Goal: Information Seeking & Learning: Check status

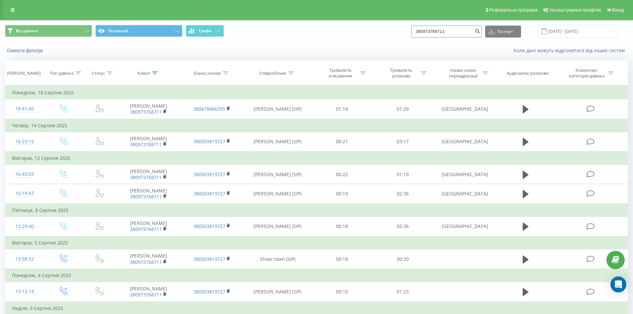
drag, startPoint x: 451, startPoint y: 31, endPoint x: 314, endPoint y: 4, distance: 139.8
paste input "80959558"
type input "380980959558"
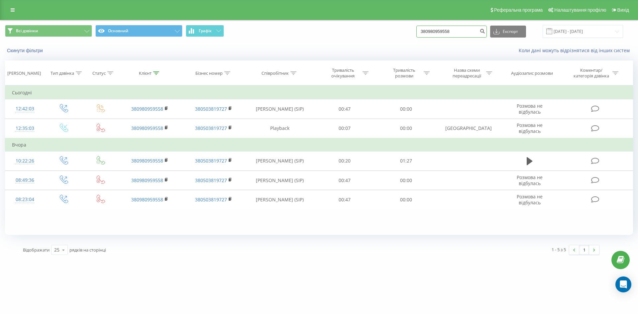
drag, startPoint x: 453, startPoint y: 30, endPoint x: 255, endPoint y: 19, distance: 198.7
click at [262, 19] on div "Реферальна програма Налаштування профілю Вихід Всі дзвінки Основний Графік 3809…" at bounding box center [319, 130] width 638 height 260
paste input "1188233"
type input "380981188233"
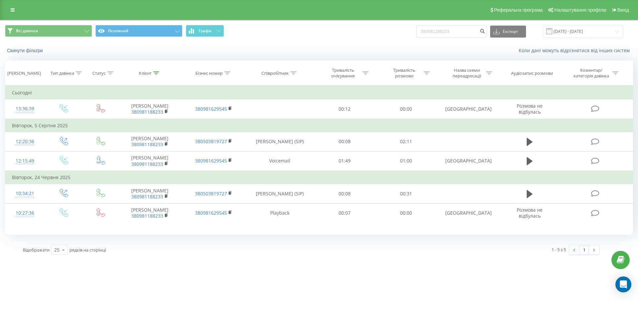
drag, startPoint x: 305, startPoint y: 39, endPoint x: 267, endPoint y: 20, distance: 42.2
click at [304, 38] on div "Всі дзвінки Основний Графік 380981188233 Експорт .csv .xls .xlsx 20.05.2025 - 2…" at bounding box center [318, 31] width 637 height 22
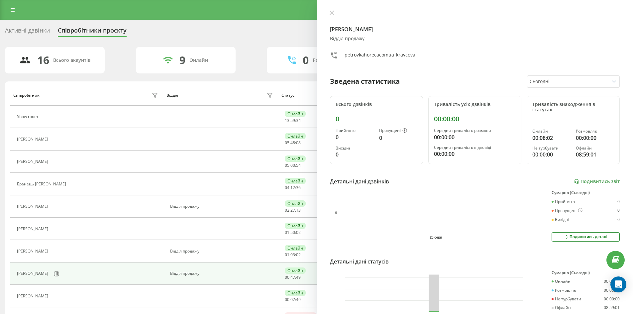
click at [44, 33] on div "Активні дзвінки" at bounding box center [27, 32] width 45 height 10
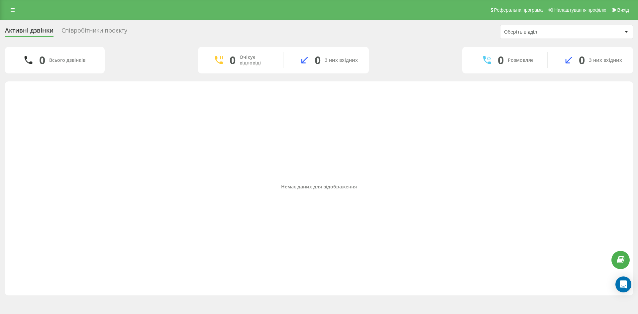
click at [109, 29] on div "Співробітники проєкту" at bounding box center [94, 32] width 66 height 10
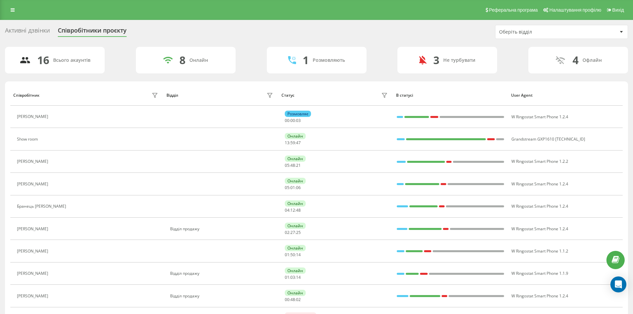
click at [32, 28] on div "Активні дзвінки" at bounding box center [27, 32] width 45 height 10
click at [32, 24] on div "Активні дзвінки Співробітники проєкту Оберіть відділ 16 Всього акаунтів 8 Онлай…" at bounding box center [316, 254] width 633 height 469
